Goal: Use online tool/utility: Utilize a website feature to perform a specific function

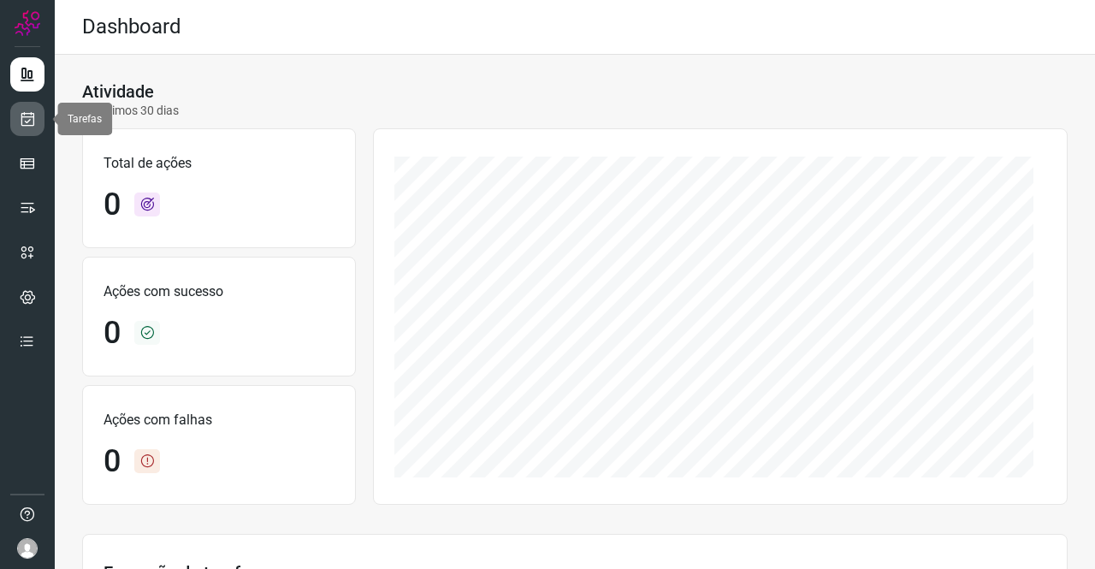
click at [32, 125] on icon at bounding box center [28, 118] width 18 height 17
click at [31, 122] on icon at bounding box center [28, 118] width 18 height 17
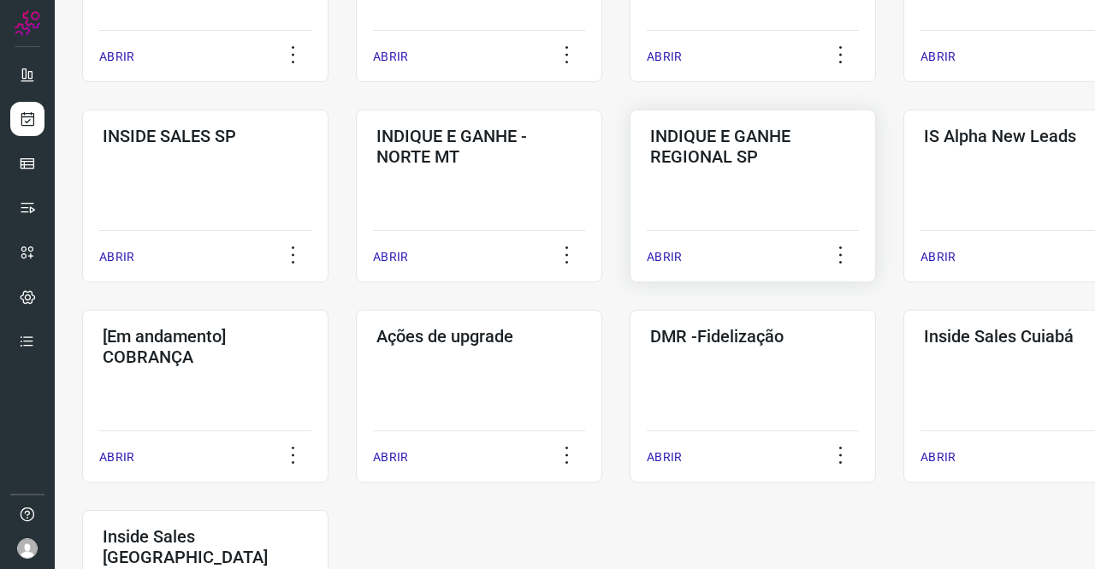
scroll to position [684, 0]
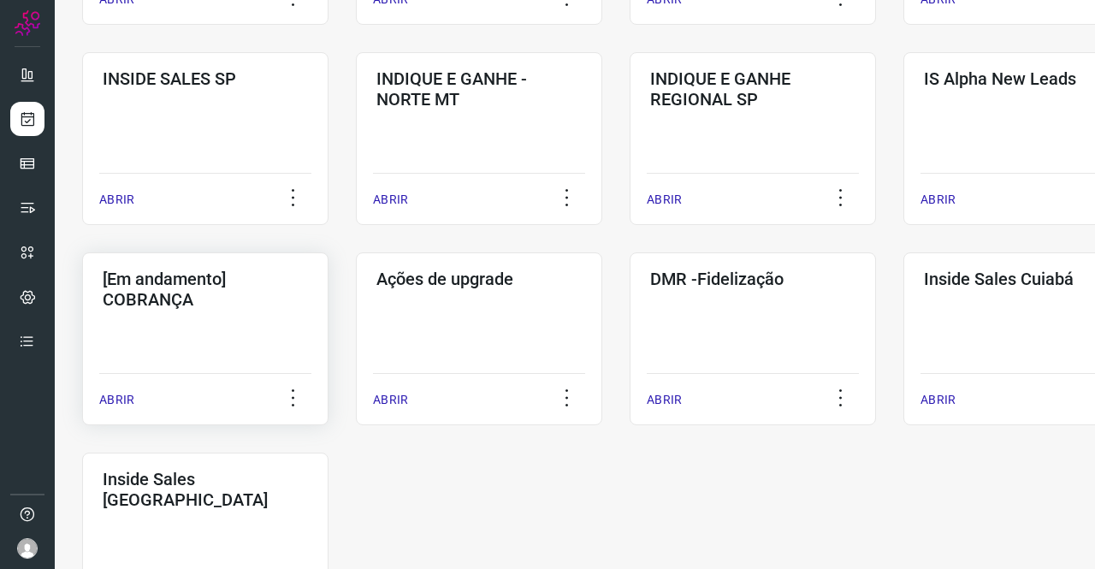
click at [202, 299] on h3 "[Em andamento] COBRANÇA" at bounding box center [205, 289] width 205 height 41
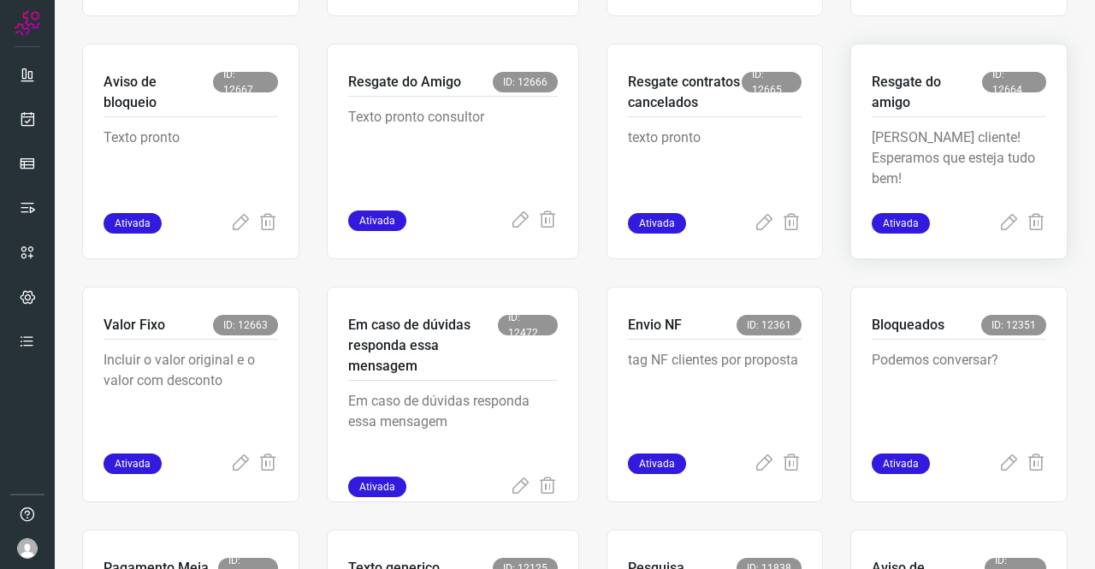
scroll to position [582, 0]
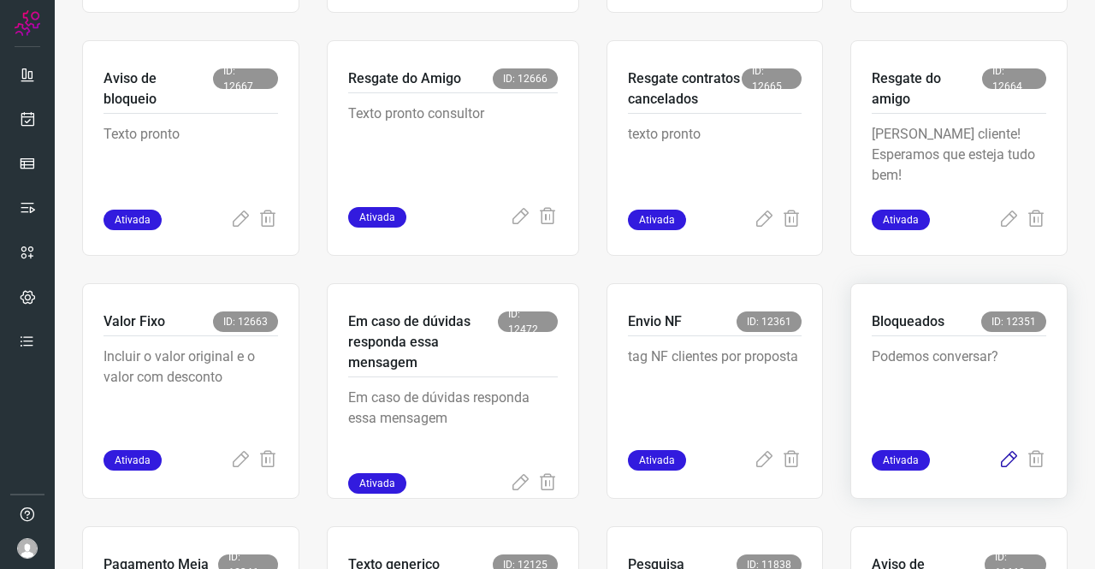
click at [998, 458] on icon at bounding box center [1008, 460] width 21 height 21
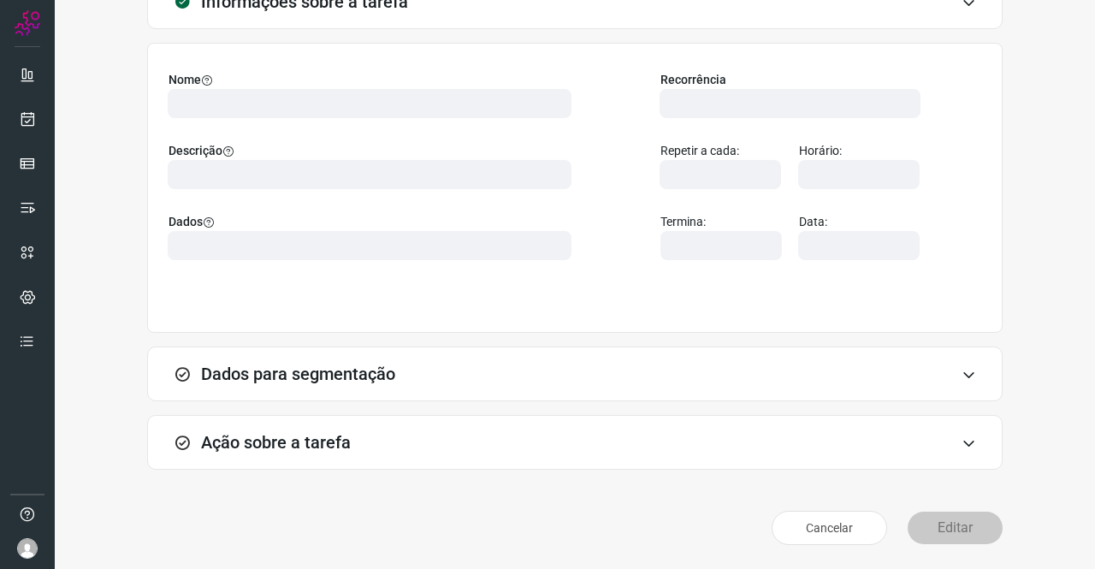
scroll to position [98, 0]
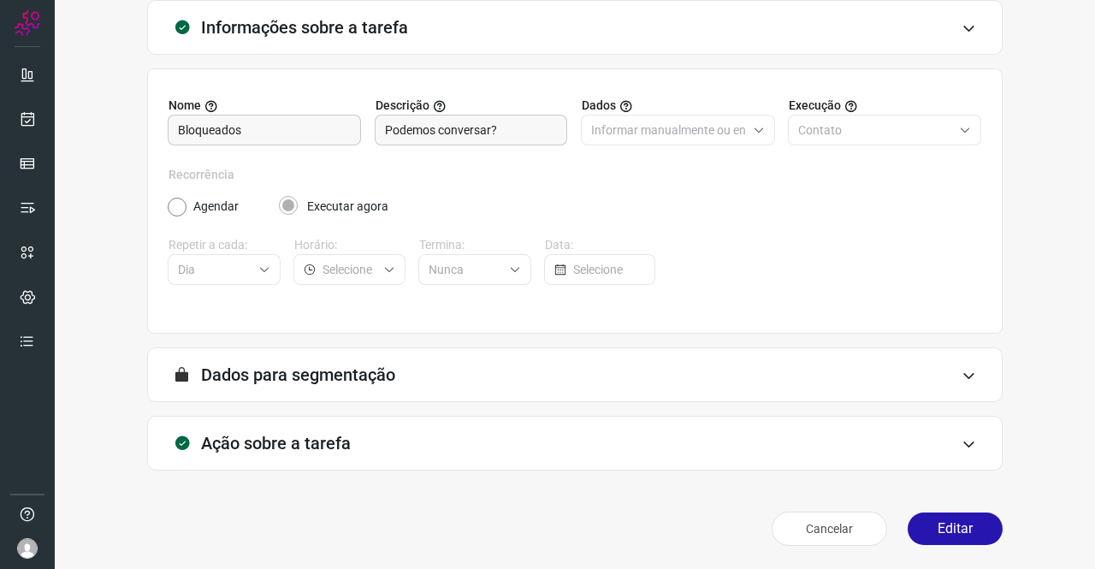
click at [346, 425] on div "Ação sobre a tarefa" at bounding box center [574, 443] width 855 height 55
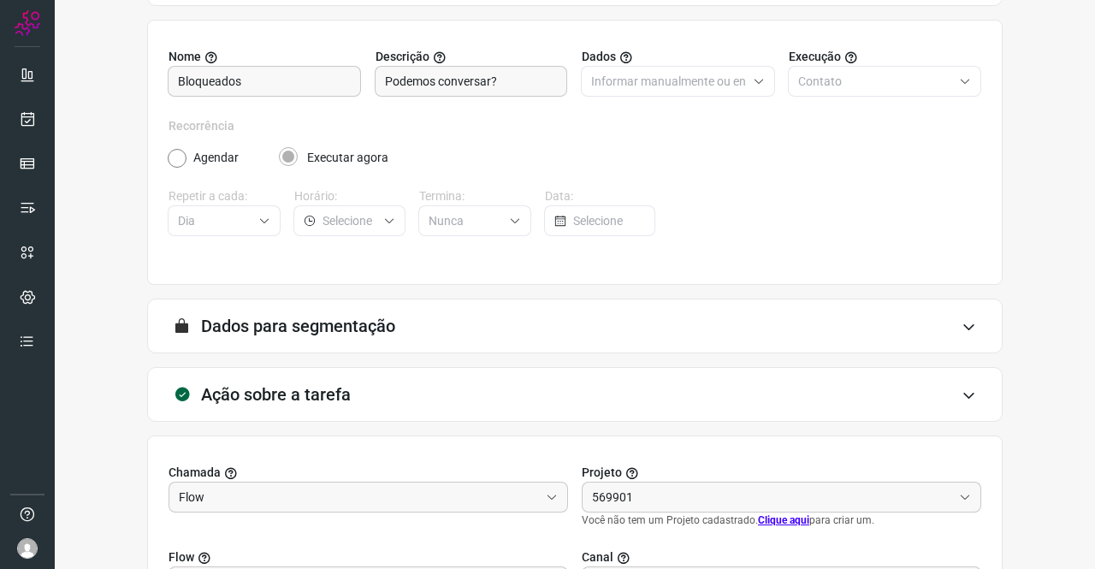
scroll to position [369, 0]
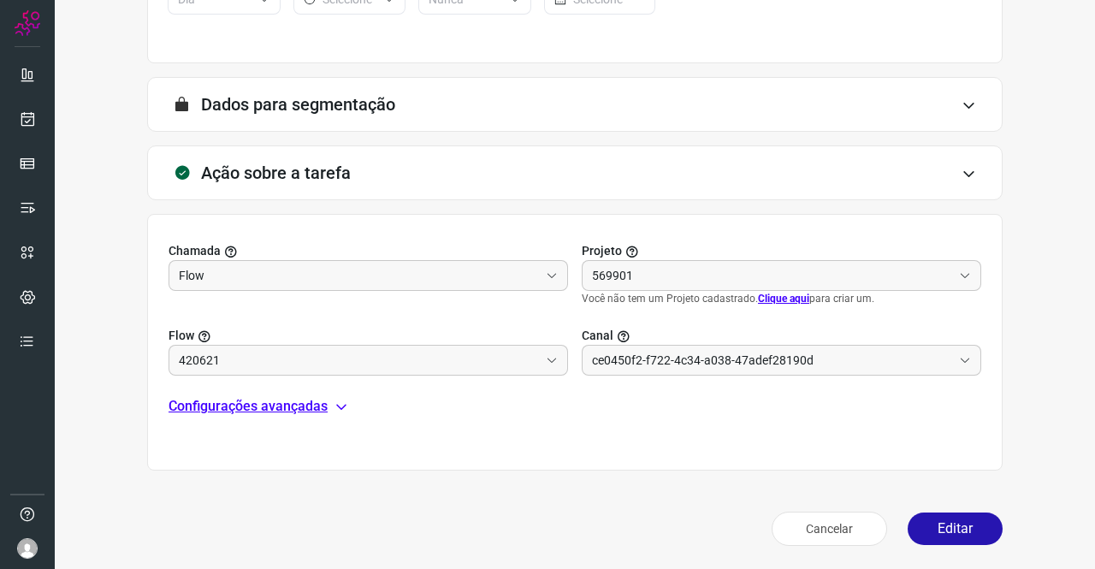
type input "Amigo 0800"
click at [284, 396] on p "Configurações avançadas" at bounding box center [247, 406] width 159 height 21
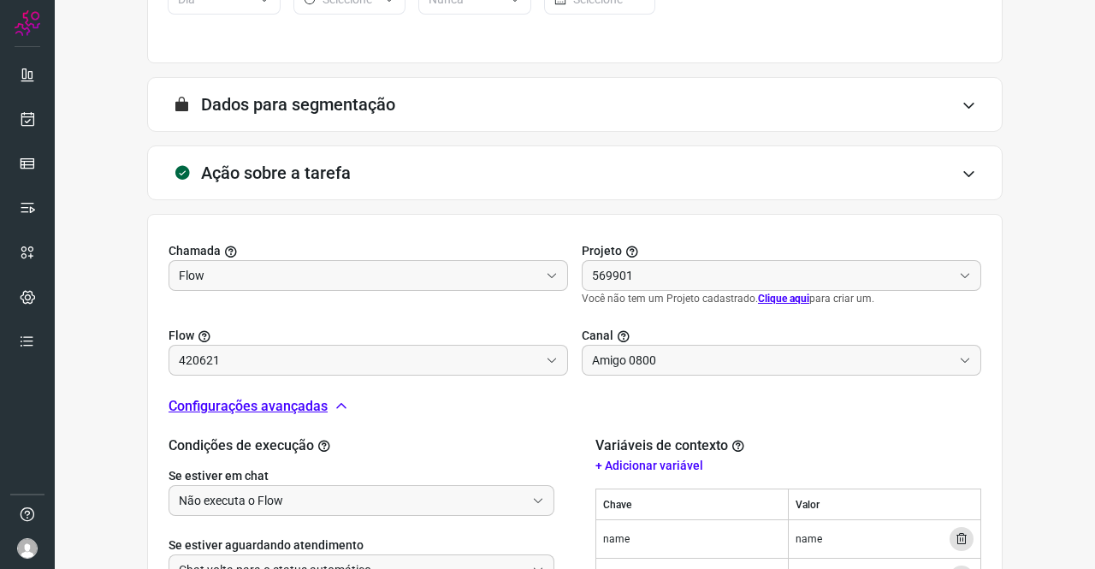
scroll to position [580, 0]
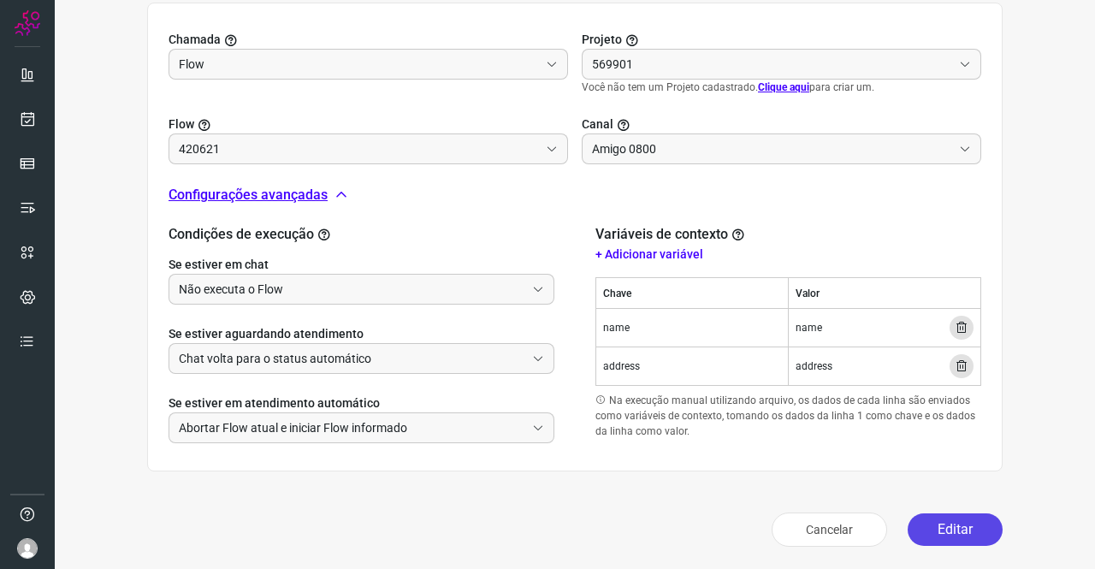
click at [935, 532] on button "Editar" at bounding box center [954, 529] width 95 height 33
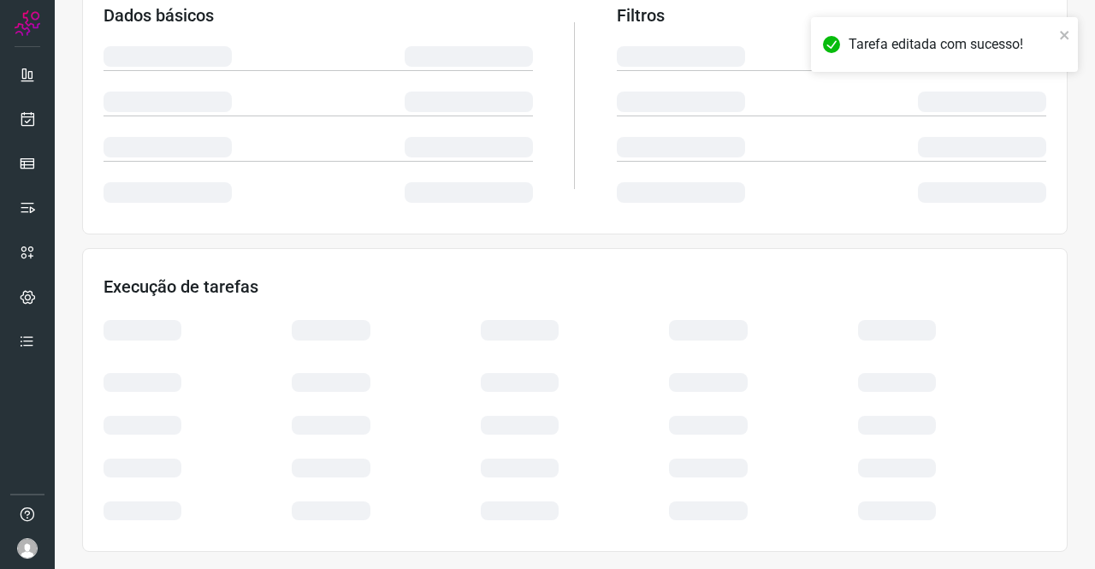
scroll to position [311, 0]
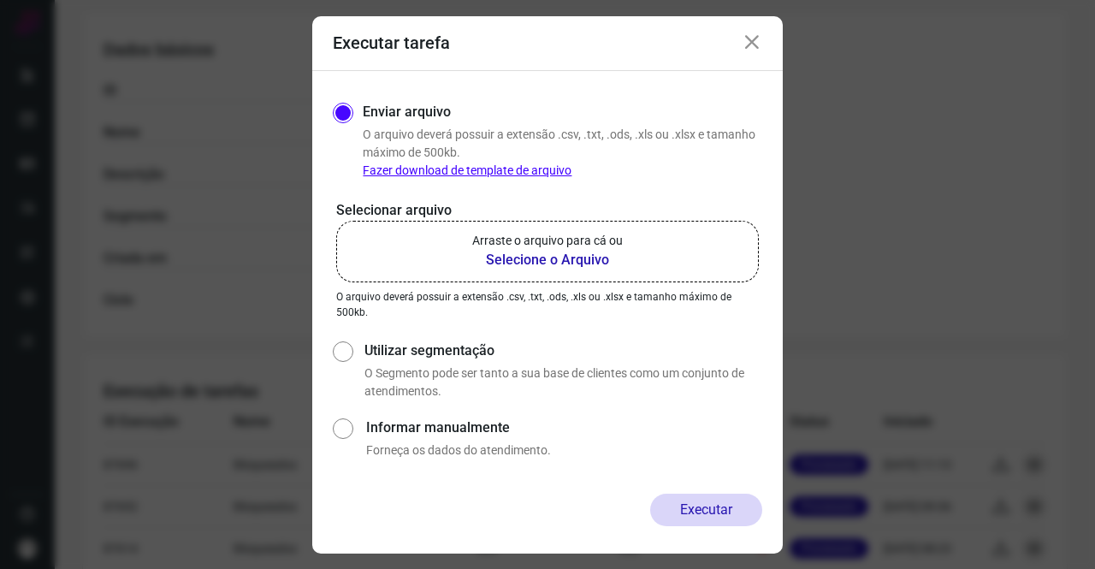
click at [532, 252] on b "Selecione o Arquivo" at bounding box center [547, 260] width 151 height 21
click at [0, 0] on input "Arraste o arquivo para cá ou Selecione o Arquivo" at bounding box center [0, 0] width 0 height 0
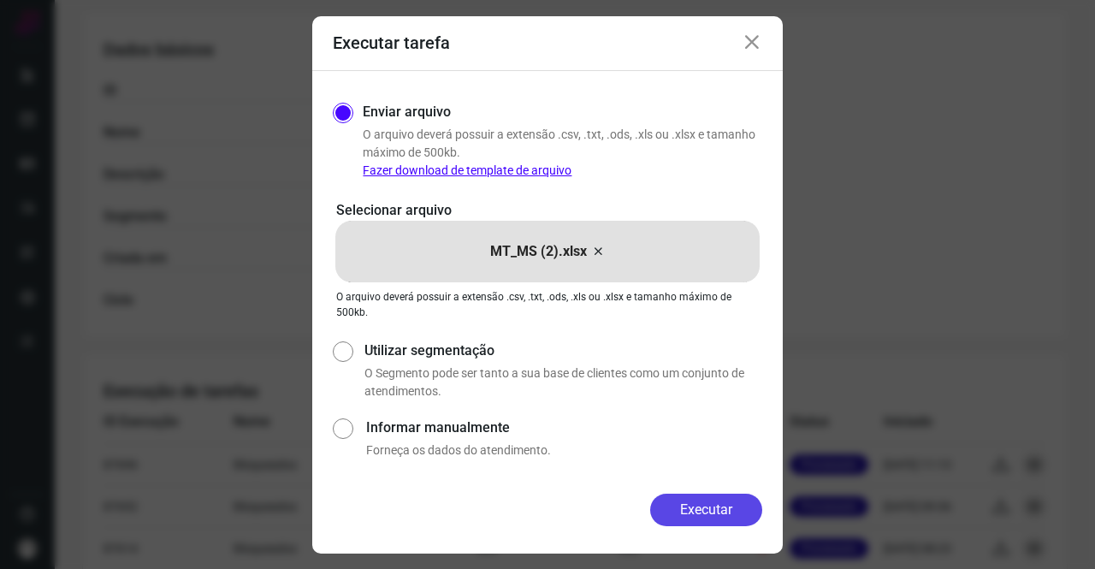
click at [726, 509] on button "Executar" at bounding box center [706, 510] width 112 height 33
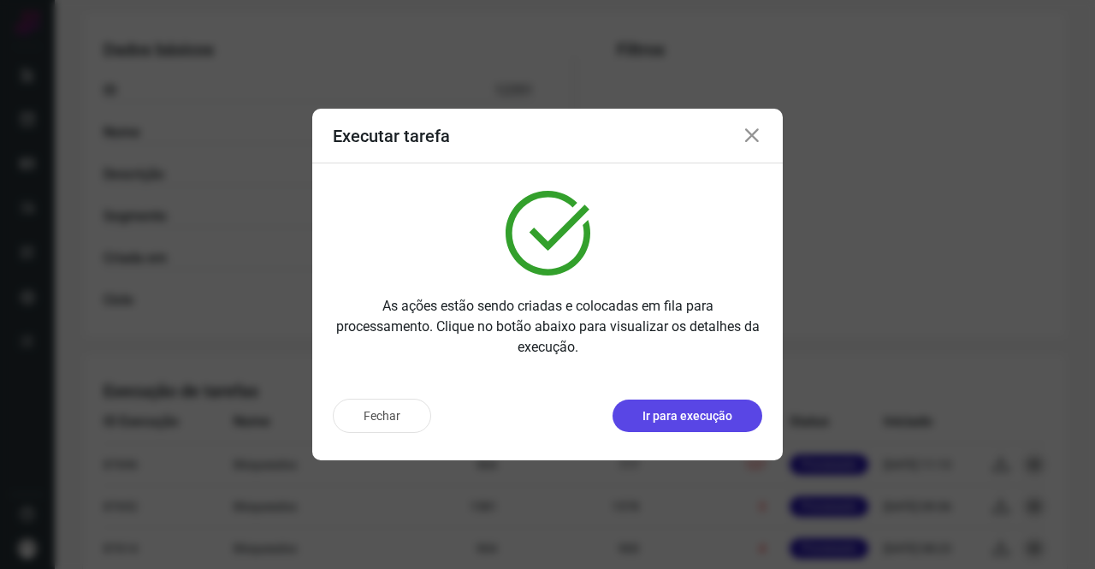
click at [705, 420] on p "Ir para execução" at bounding box center [687, 416] width 90 height 18
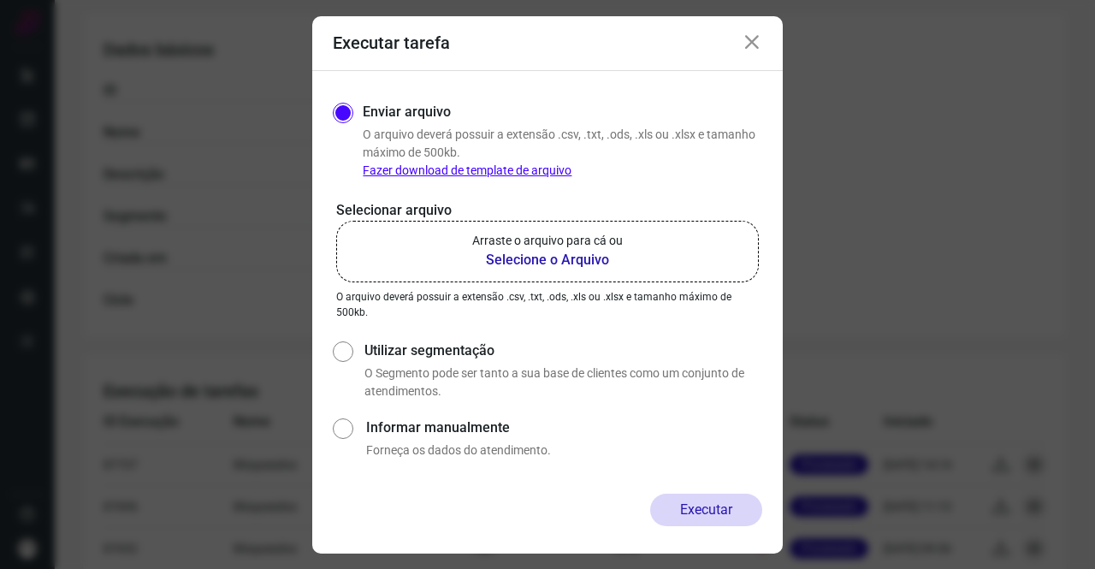
click at [524, 246] on p "Arraste o arquivo para cá ou" at bounding box center [547, 241] width 151 height 18
click at [0, 0] on input "Arraste o arquivo para cá ou Selecione o Arquivo" at bounding box center [0, 0] width 0 height 0
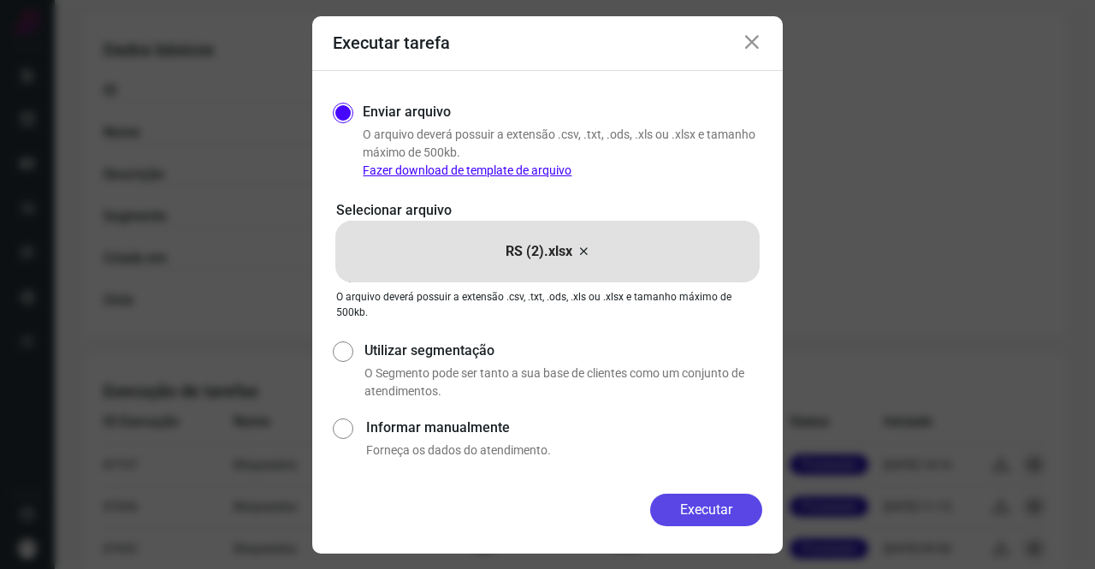
click at [723, 502] on button "Executar" at bounding box center [706, 510] width 112 height 33
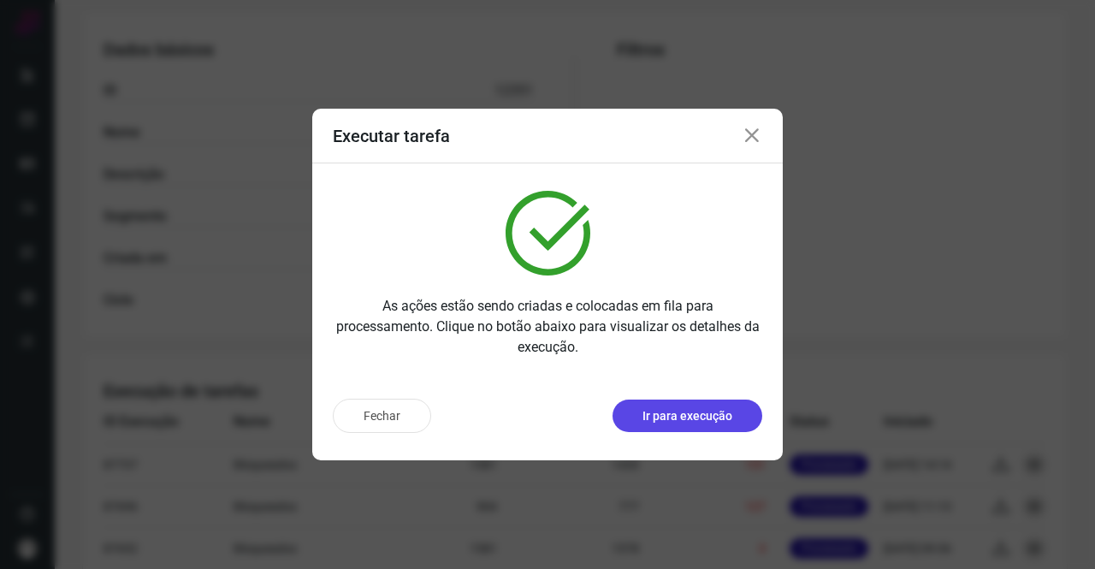
click at [662, 418] on p "Ir para execução" at bounding box center [687, 416] width 90 height 18
